Goal: Browse casually: Explore the website without a specific task or goal

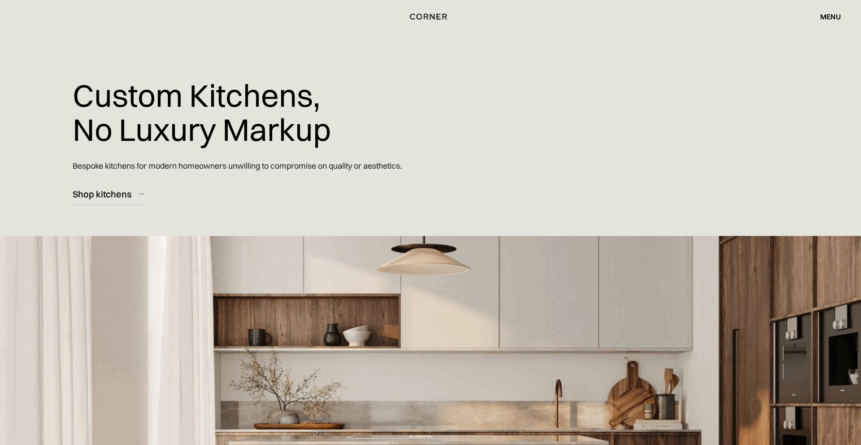
click at [833, 18] on div "menu" at bounding box center [830, 16] width 21 height 7
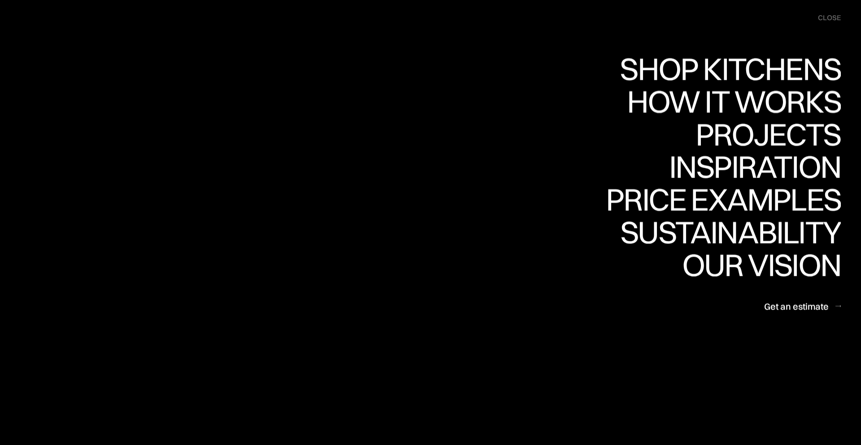
click at [834, 17] on div "close" at bounding box center [829, 18] width 23 height 10
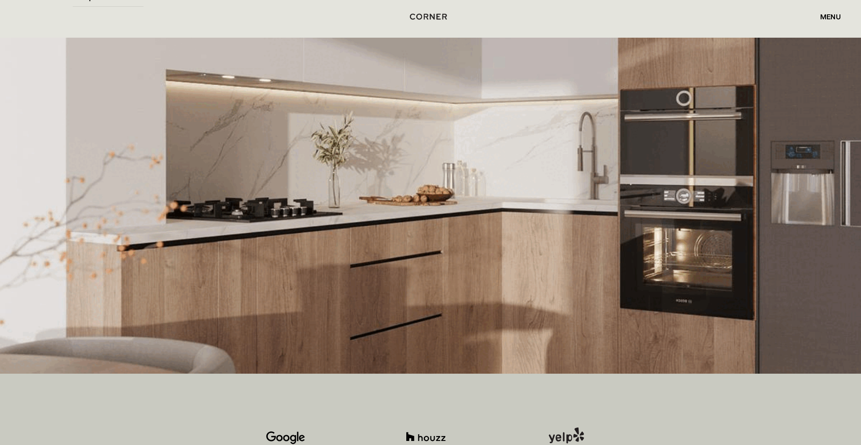
scroll to position [127, 0]
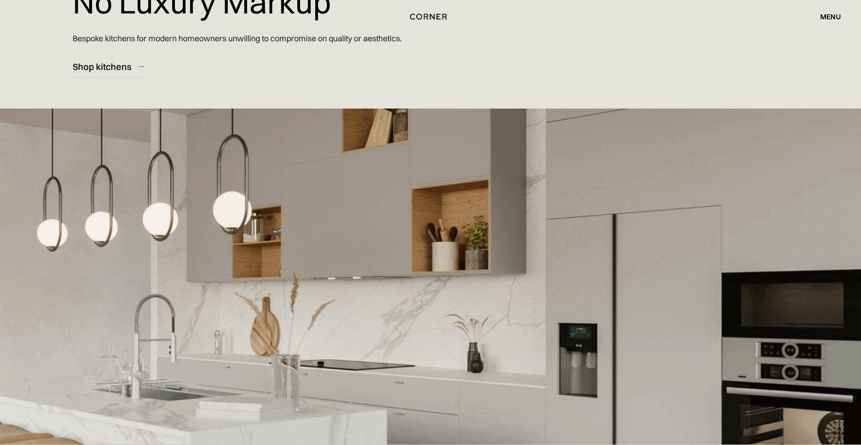
click at [828, 18] on div "menu" at bounding box center [830, 16] width 21 height 7
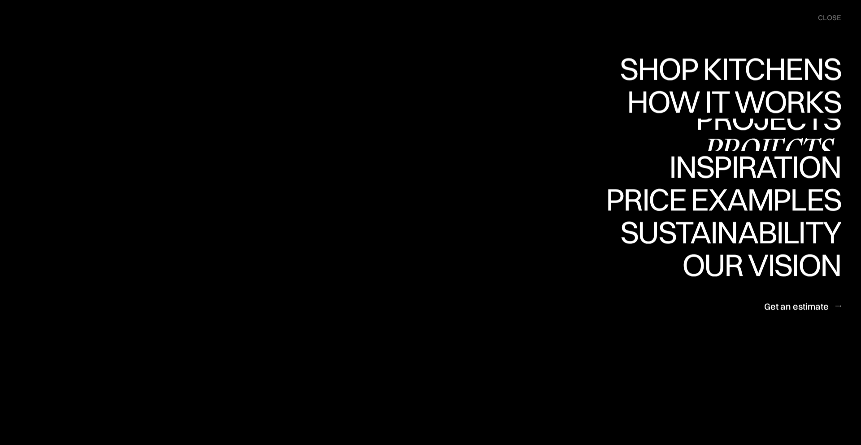
click at [0, 0] on div "Projects" at bounding box center [0, 0] width 0 height 0
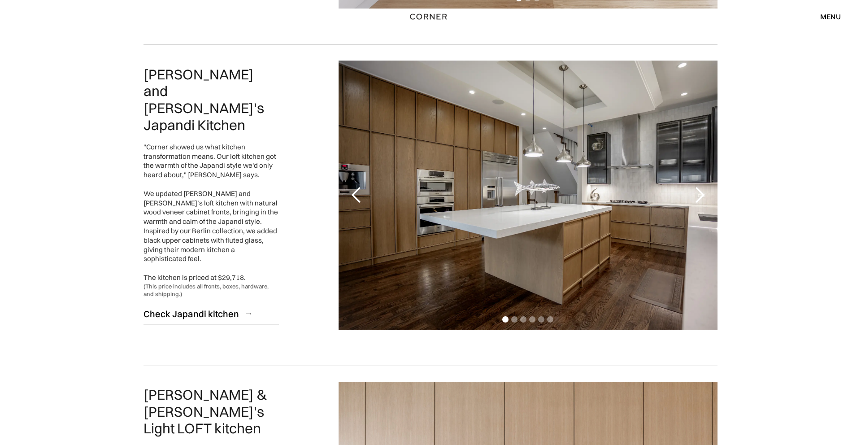
scroll to position [400, 0]
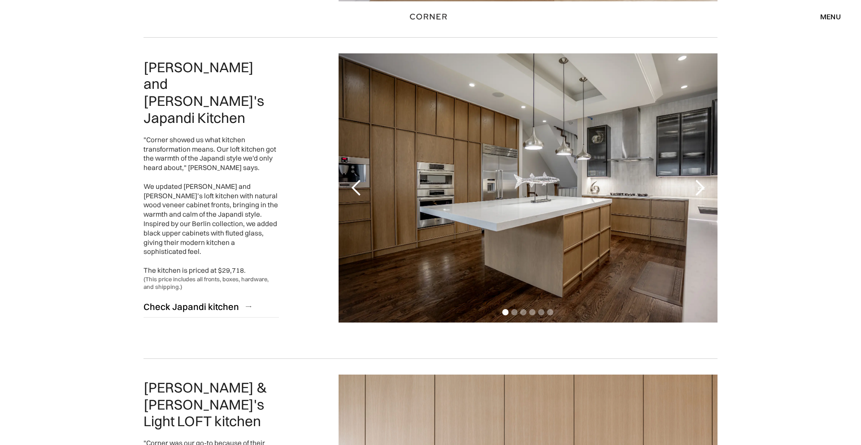
click at [703, 188] on div "next slide" at bounding box center [700, 188] width 18 height 18
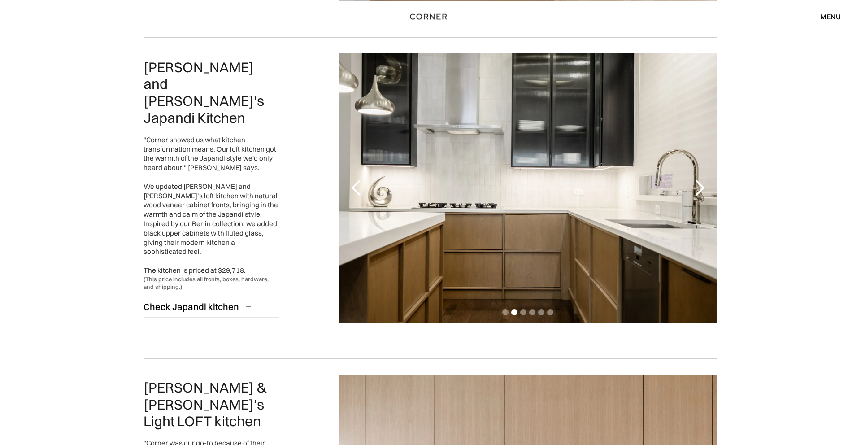
click at [703, 188] on div "next slide" at bounding box center [700, 188] width 18 height 18
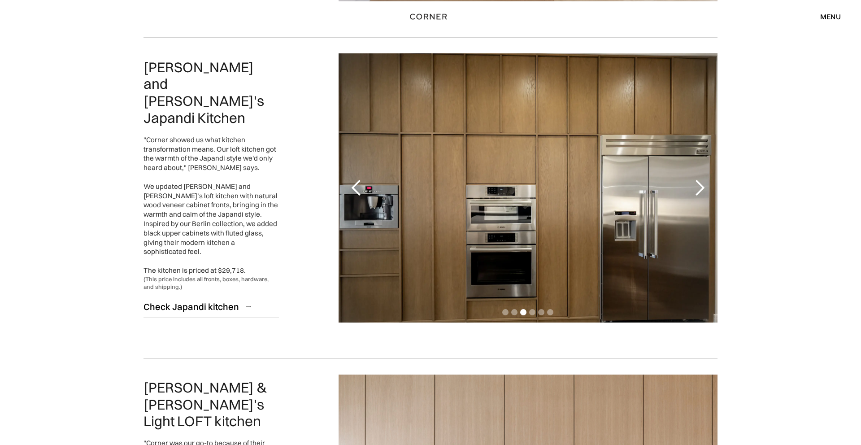
click at [703, 188] on div "next slide" at bounding box center [700, 188] width 18 height 18
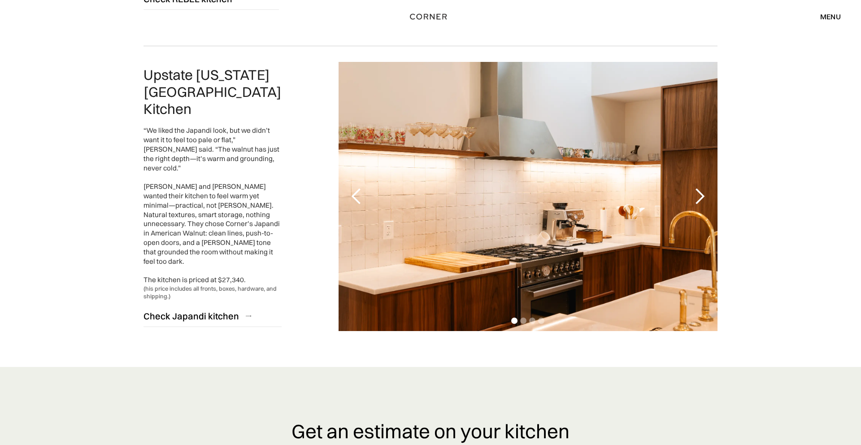
scroll to position [2027, 0]
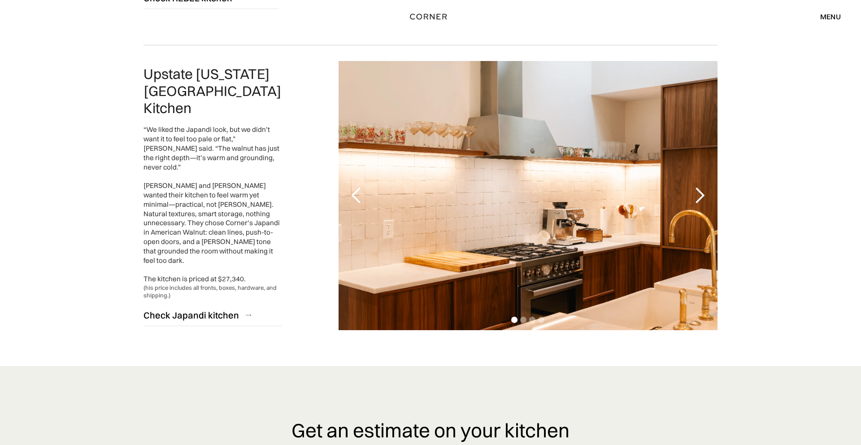
click at [704, 187] on div "next slide" at bounding box center [700, 196] width 18 height 18
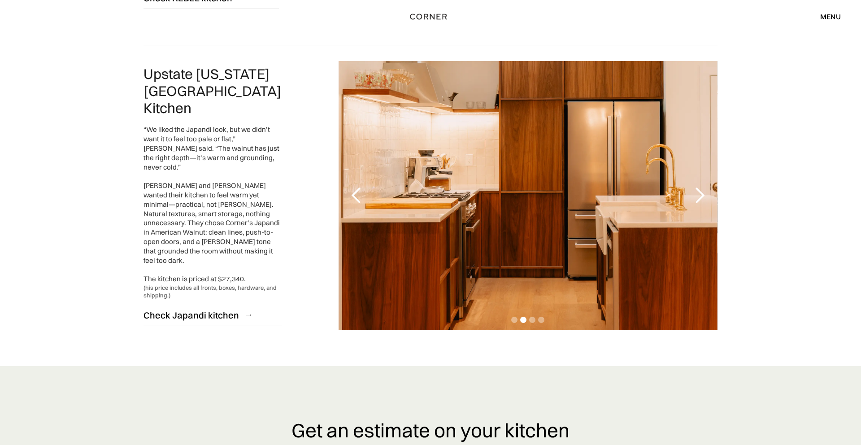
click at [703, 187] on div "next slide" at bounding box center [700, 196] width 18 height 18
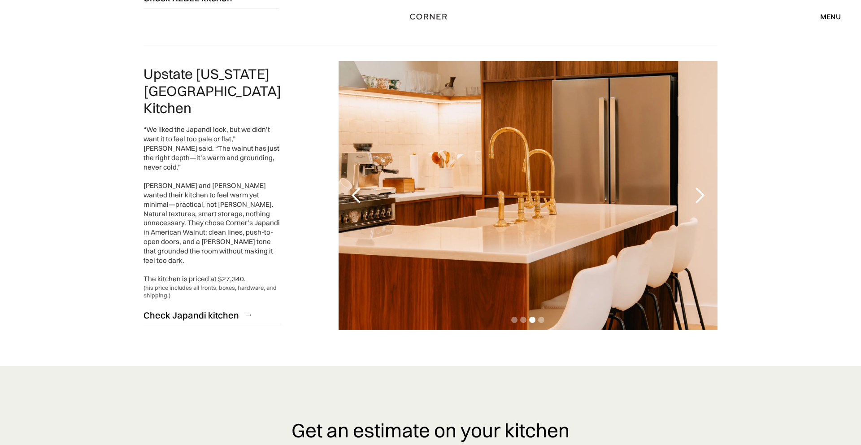
click at [700, 187] on div "next slide" at bounding box center [700, 196] width 18 height 18
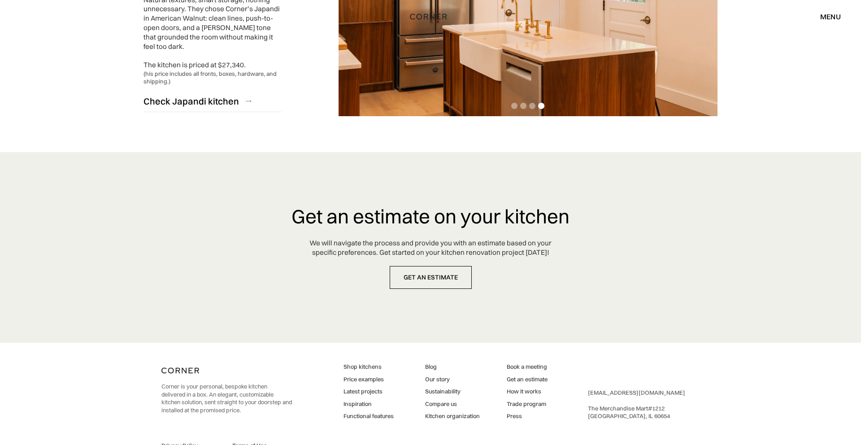
scroll to position [2254, 0]
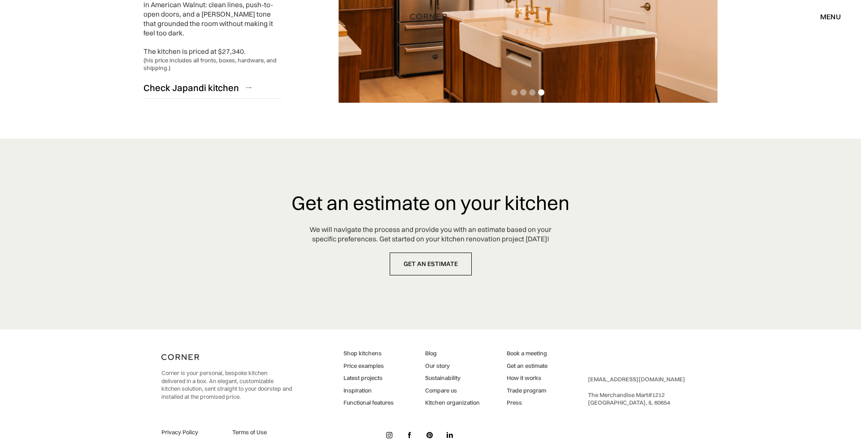
click at [389, 432] on img at bounding box center [389, 435] width 6 height 6
click at [390, 432] on img at bounding box center [389, 435] width 6 height 6
